Goal: Find specific page/section: Find specific page/section

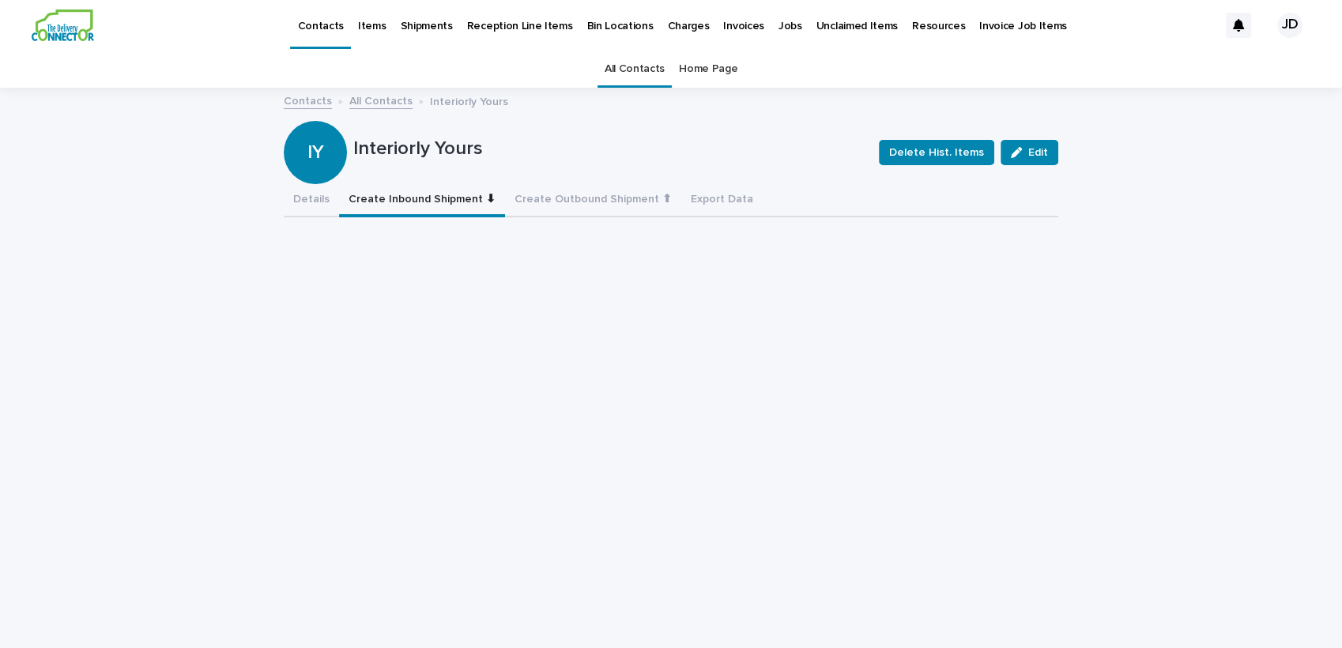
click at [624, 66] on link "All Contacts" at bounding box center [635, 69] width 60 height 37
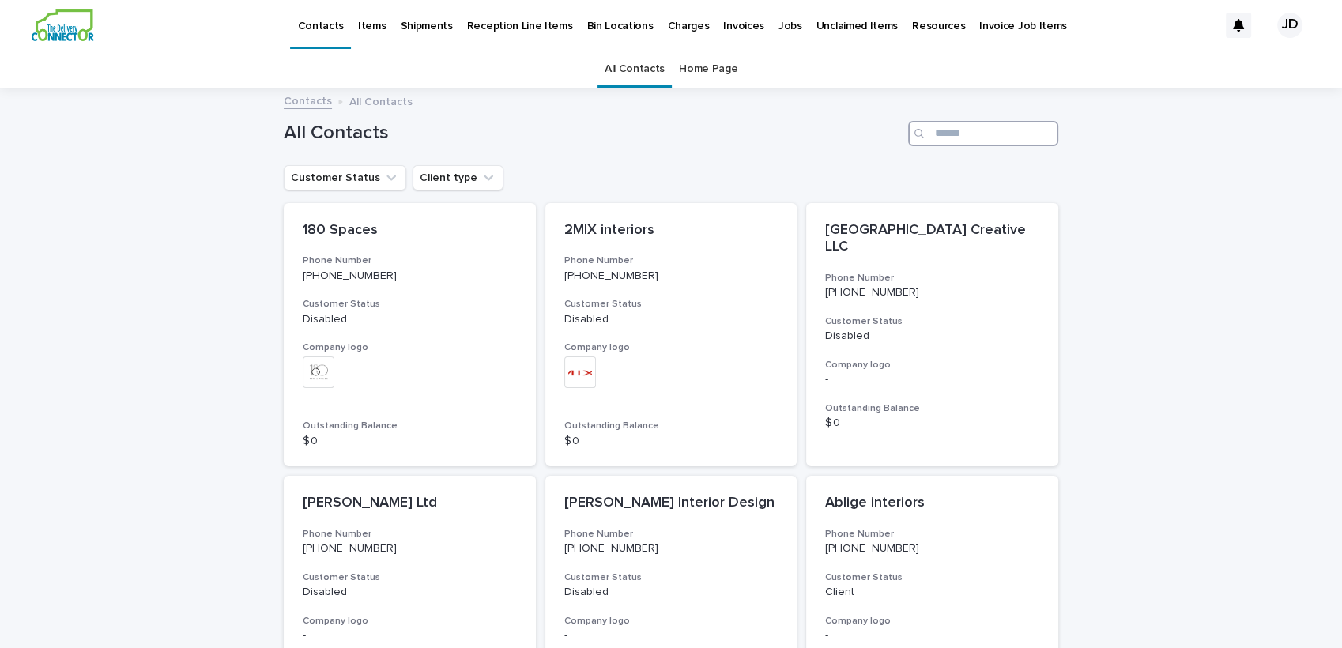
click at [960, 136] on input "Search" at bounding box center [983, 133] width 150 height 25
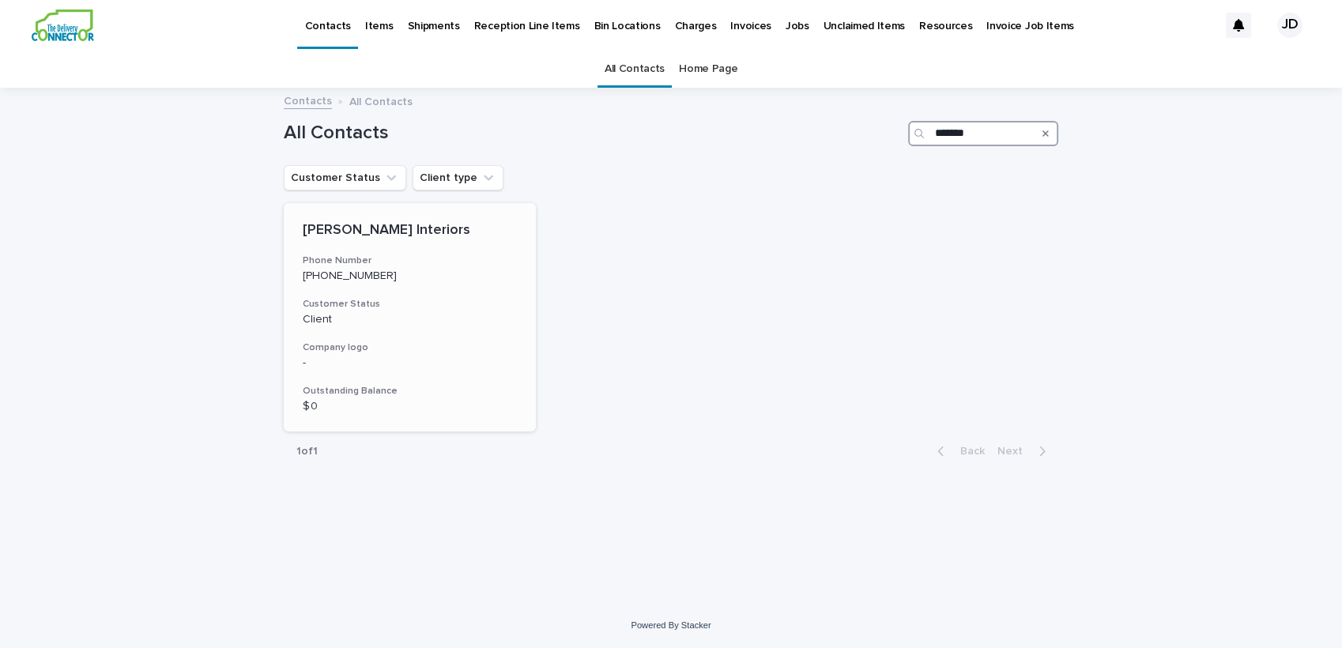
type input "*******"
click at [428, 318] on p "Client" at bounding box center [410, 319] width 214 height 13
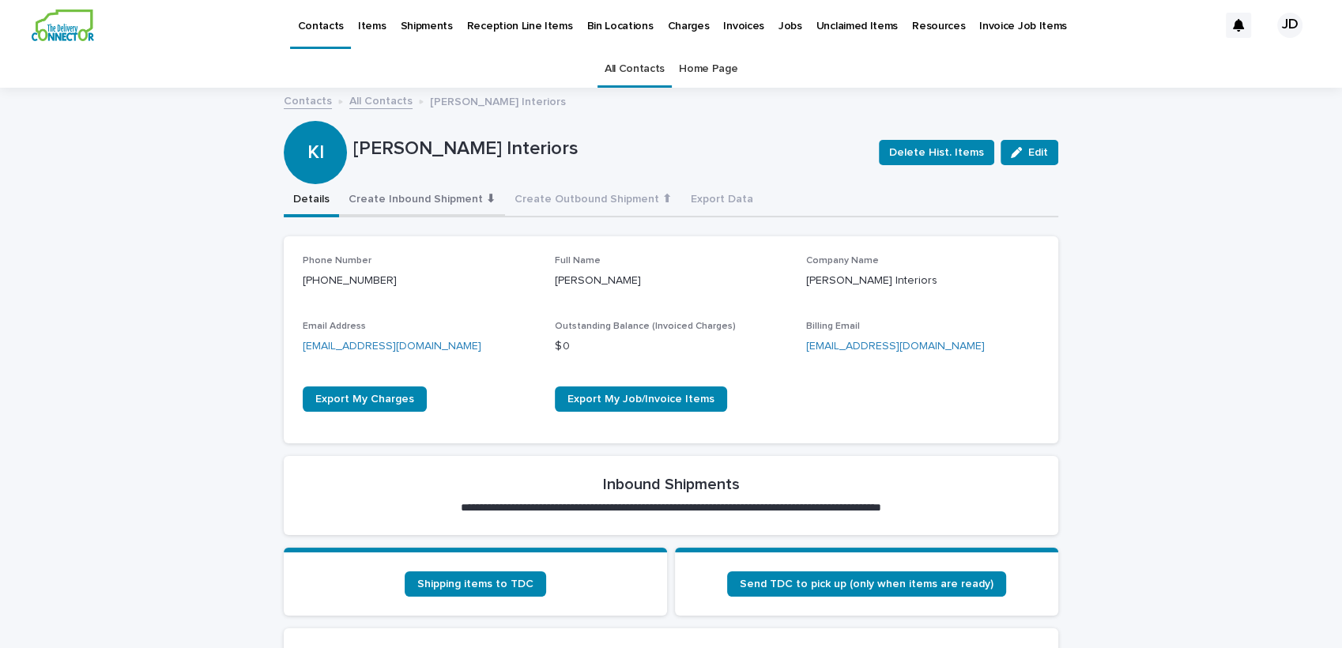
drag, startPoint x: 450, startPoint y: 198, endPoint x: 442, endPoint y: 205, distance: 10.1
click at [449, 198] on button "Create Inbound Shipment ⬇" at bounding box center [422, 200] width 166 height 33
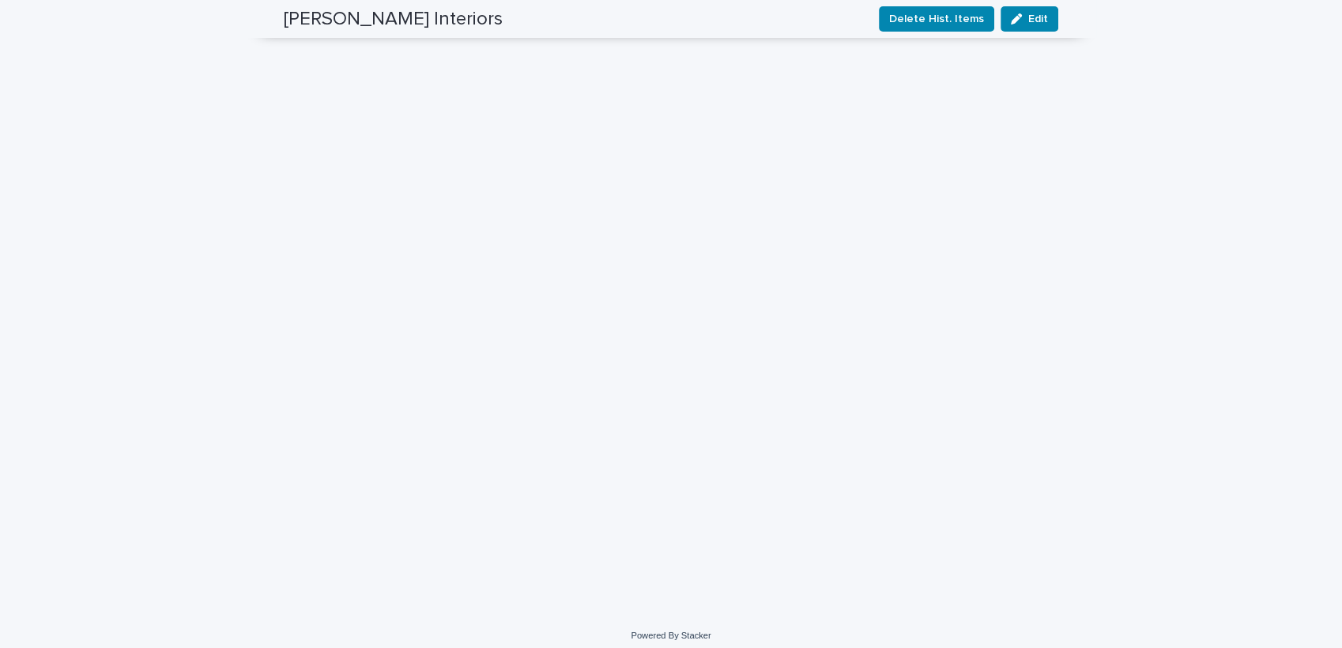
scroll to position [738, 0]
